Goal: Find specific page/section: Find specific page/section

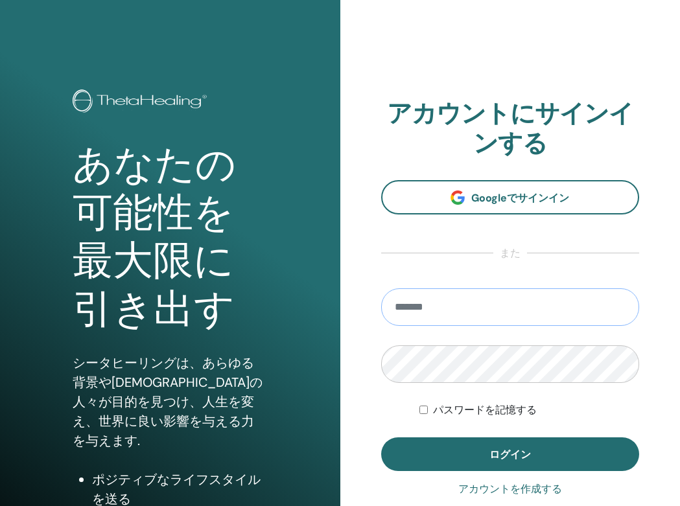
type input "**********"
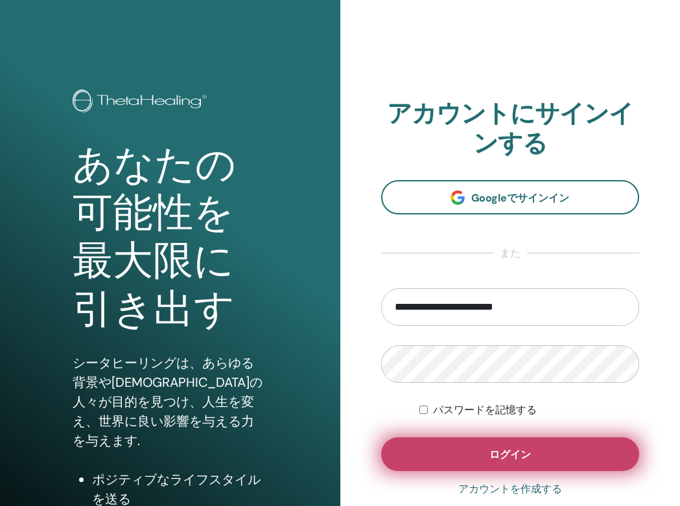
click at [487, 443] on button "ログイン" at bounding box center [510, 454] width 259 height 34
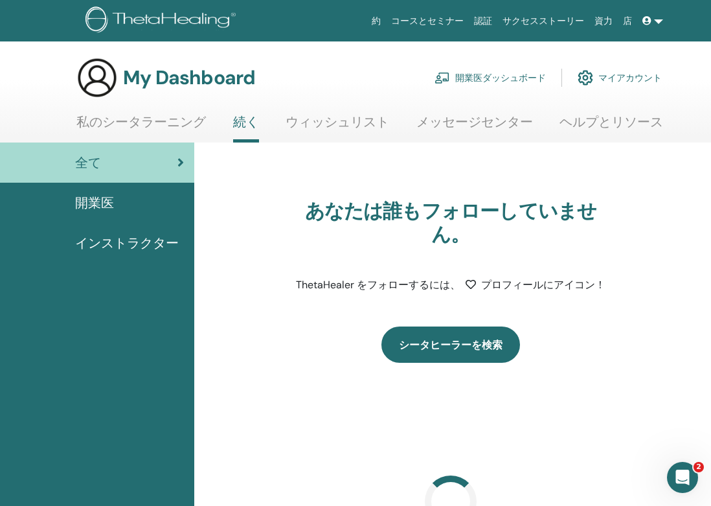
click at [484, 334] on link "シータヒーラーを検索" at bounding box center [451, 345] width 139 height 36
